Goal: Find specific page/section: Find specific page/section

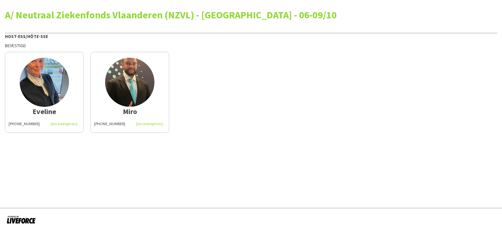
click at [131, 89] on img at bounding box center [129, 82] width 49 height 49
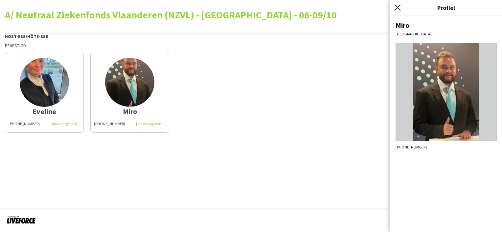
click at [398, 7] on icon at bounding box center [397, 7] width 6 height 6
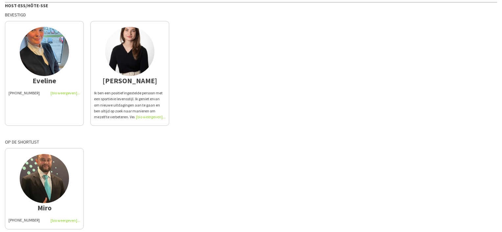
scroll to position [57, 0]
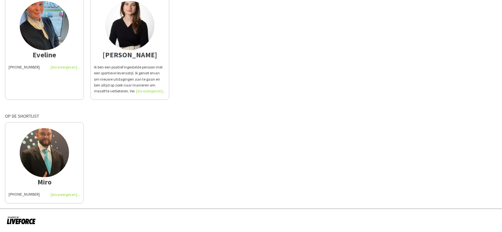
click at [51, 154] on img at bounding box center [44, 152] width 49 height 49
